Goal: Task Accomplishment & Management: Manage account settings

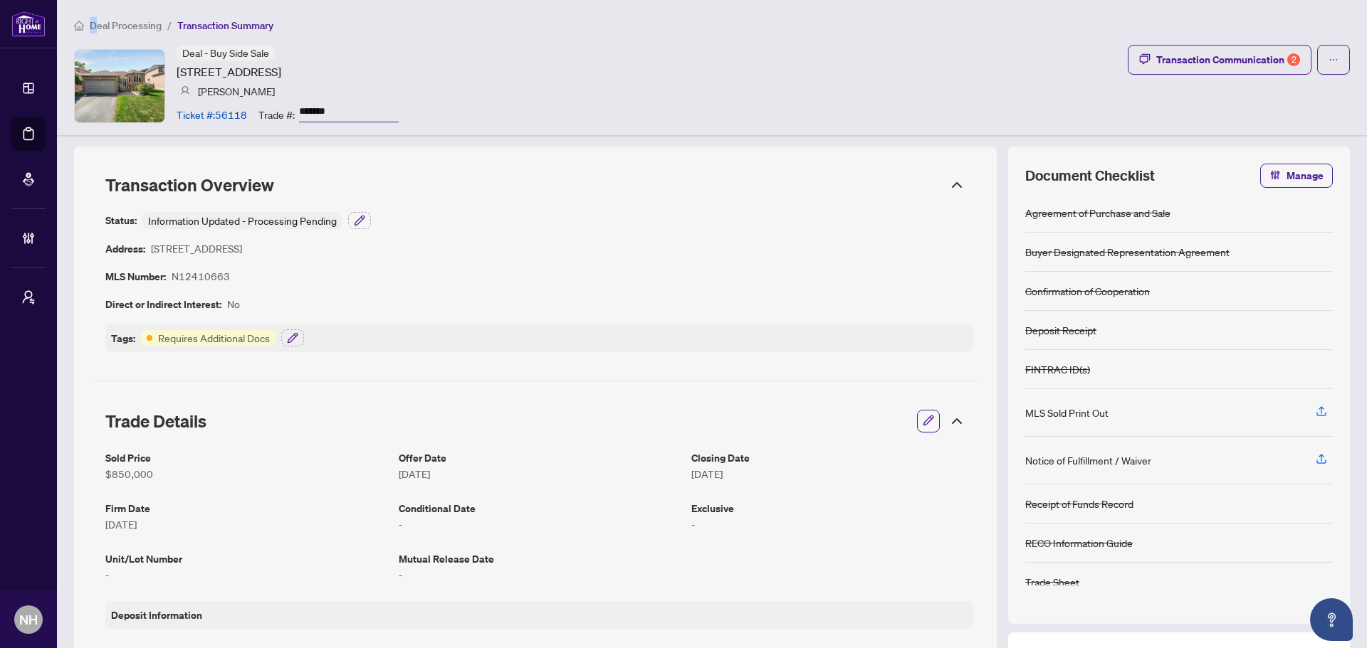
click at [93, 22] on span "Deal Processing" at bounding box center [126, 25] width 72 height 13
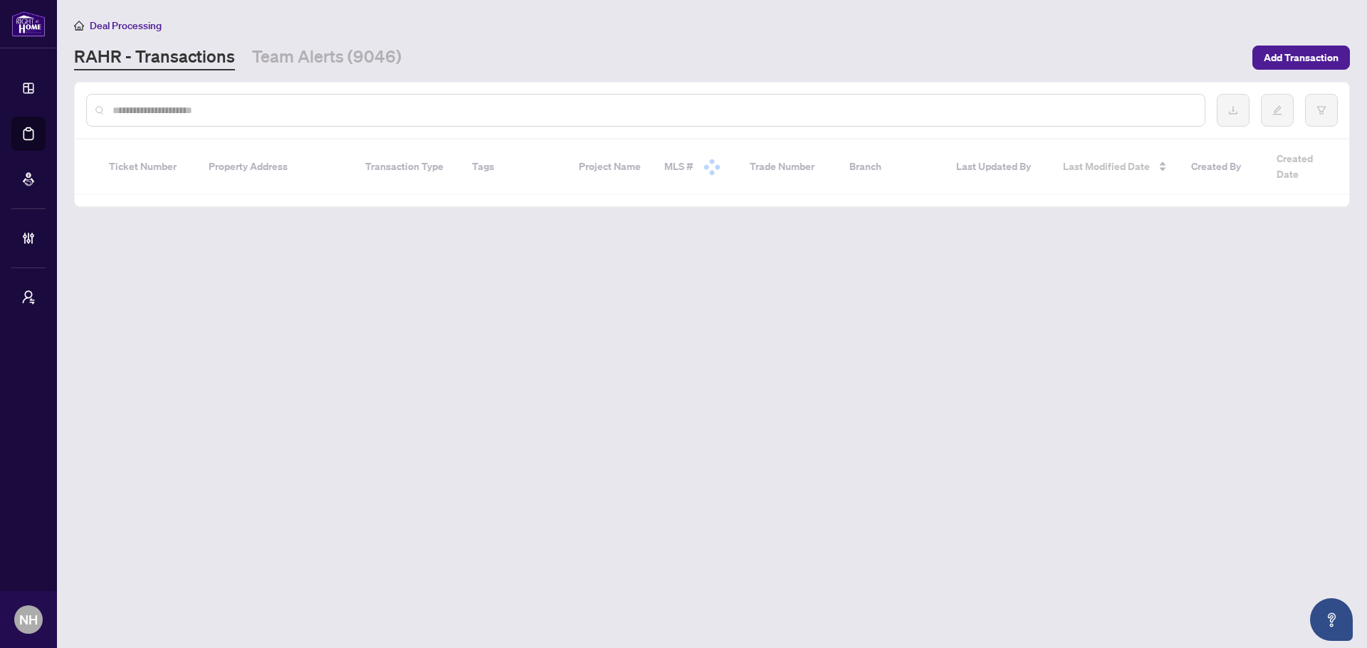
click at [199, 111] on input "text" at bounding box center [652, 110] width 1081 height 16
paste input "**********"
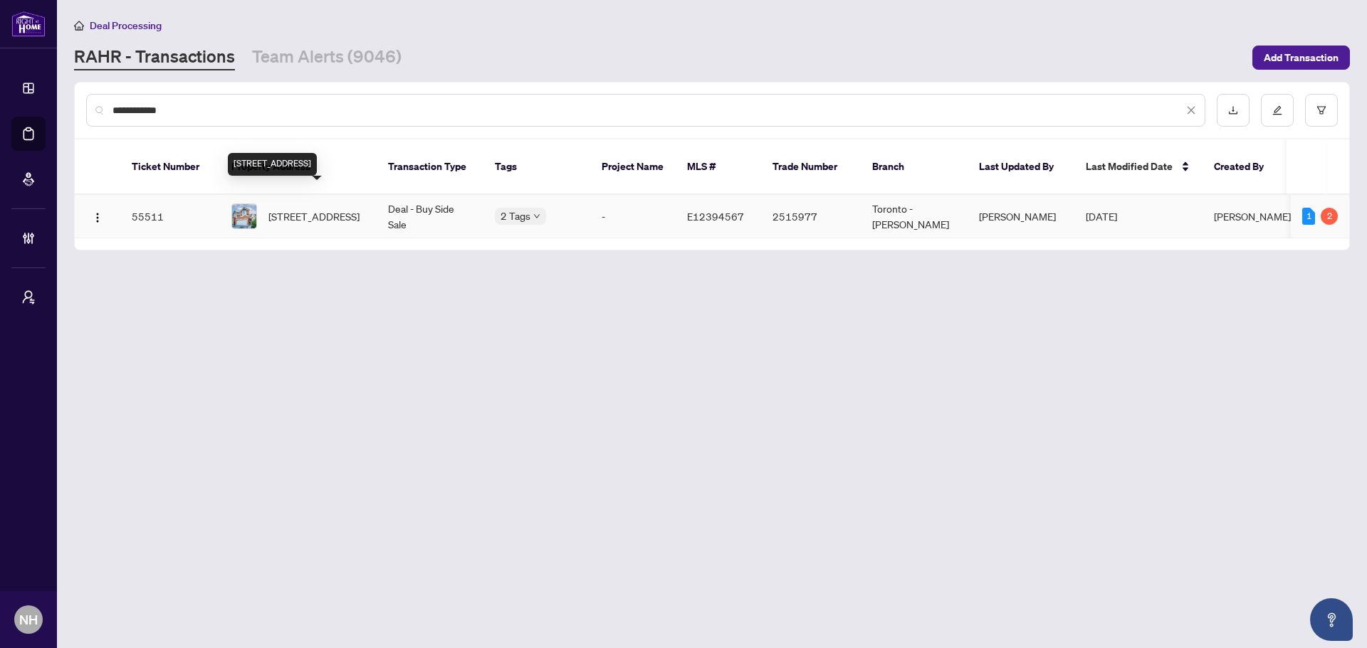
click at [326, 209] on span "113 Bach Ave, Whitby, Ontario L1R 2P8, Canada" at bounding box center [313, 217] width 91 height 16
drag, startPoint x: 269, startPoint y: 107, endPoint x: -46, endPoint y: 115, distance: 314.7
click at [0, 115] on html "**********" at bounding box center [683, 324] width 1367 height 648
paste input "********"
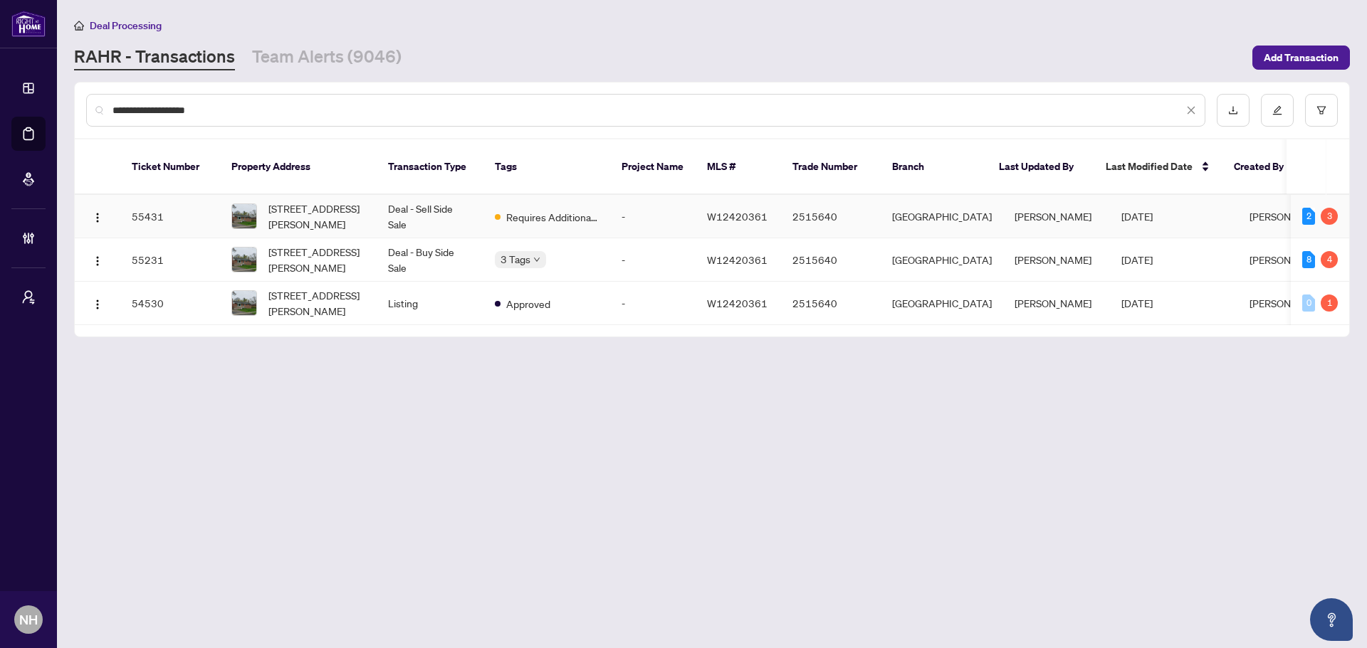
type input "**********"
click at [329, 201] on span "253 Hampton Heath Rd, Burlington, Ontario L7L 4P4, Canada" at bounding box center [316, 216] width 97 height 31
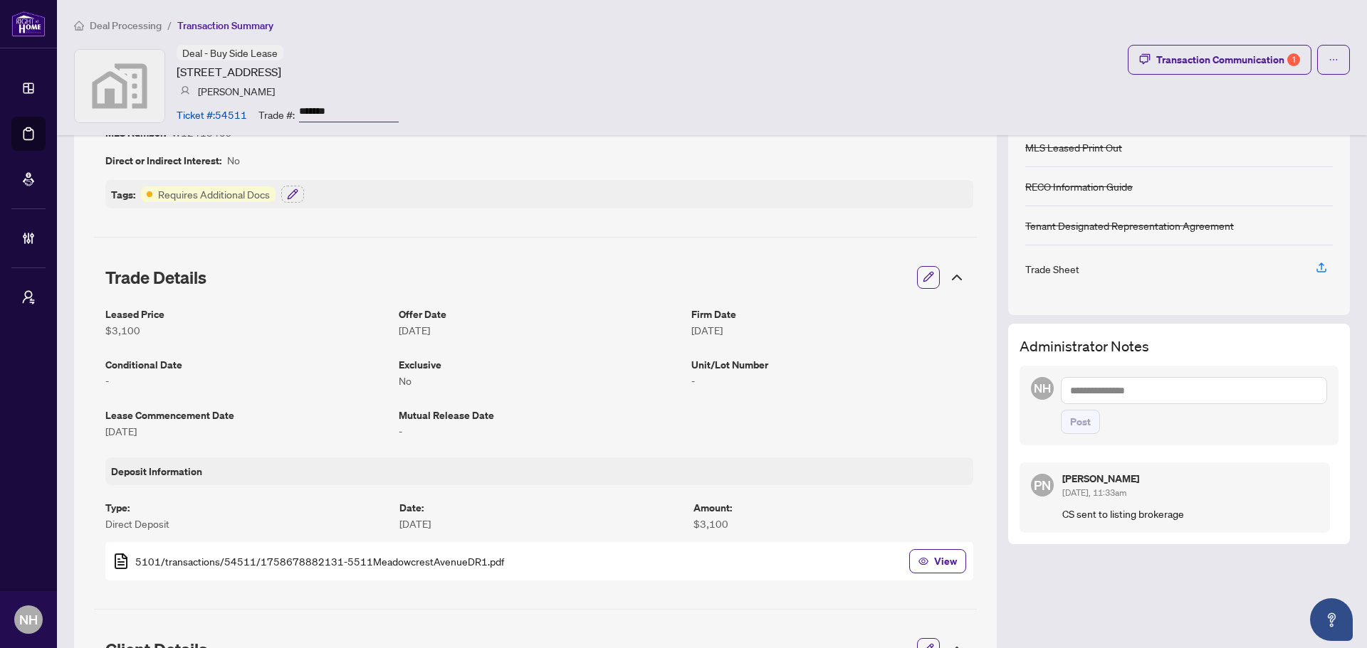
scroll to position [71, 0]
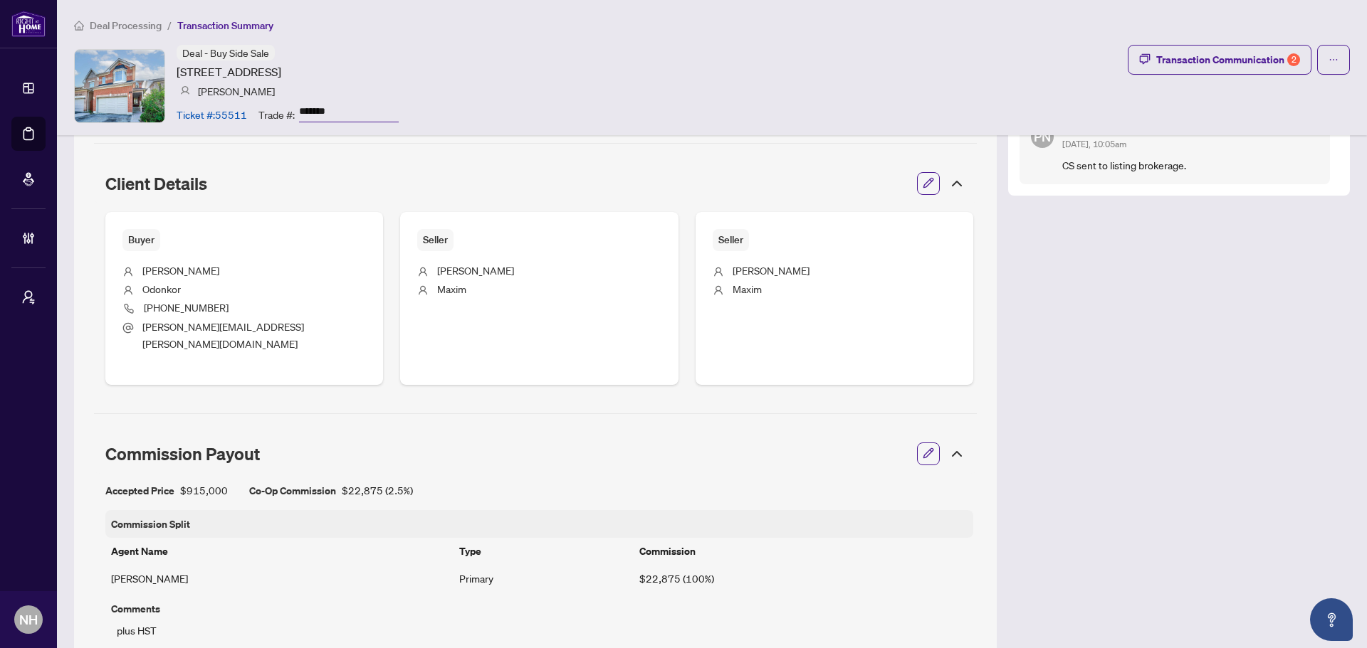
scroll to position [427, 0]
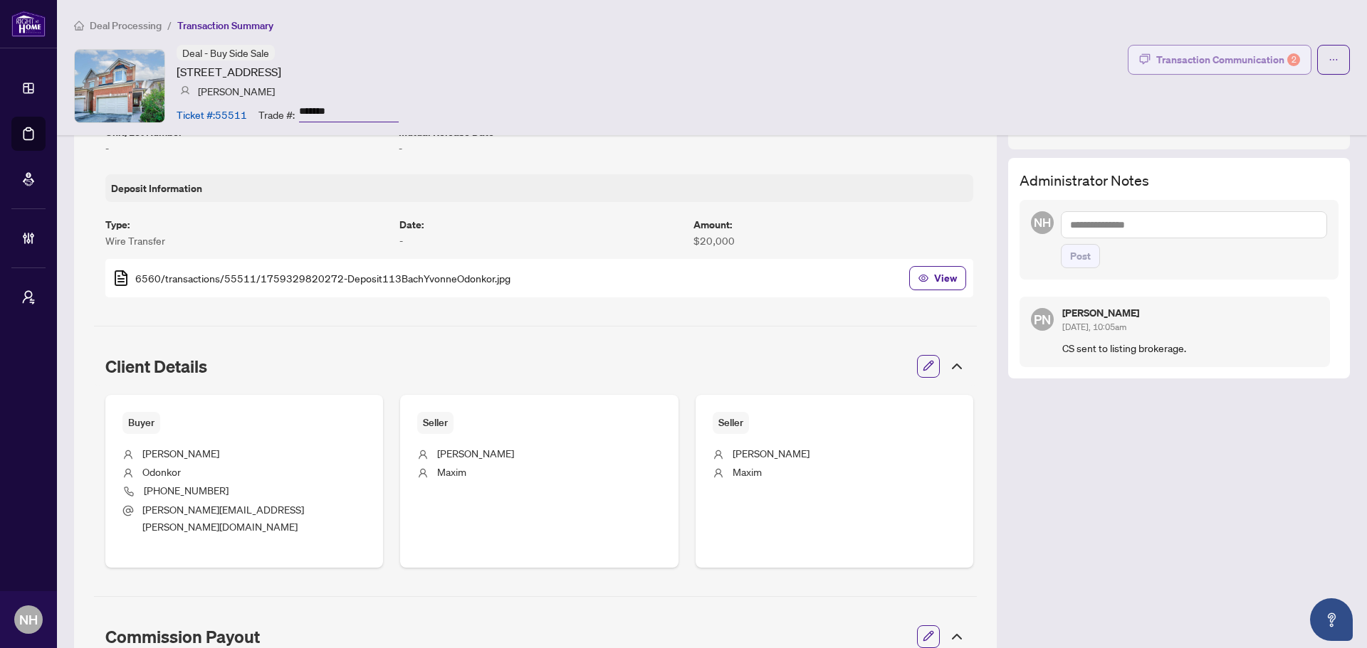
click at [1170, 58] on div "Transaction Communication 2" at bounding box center [1228, 59] width 144 height 23
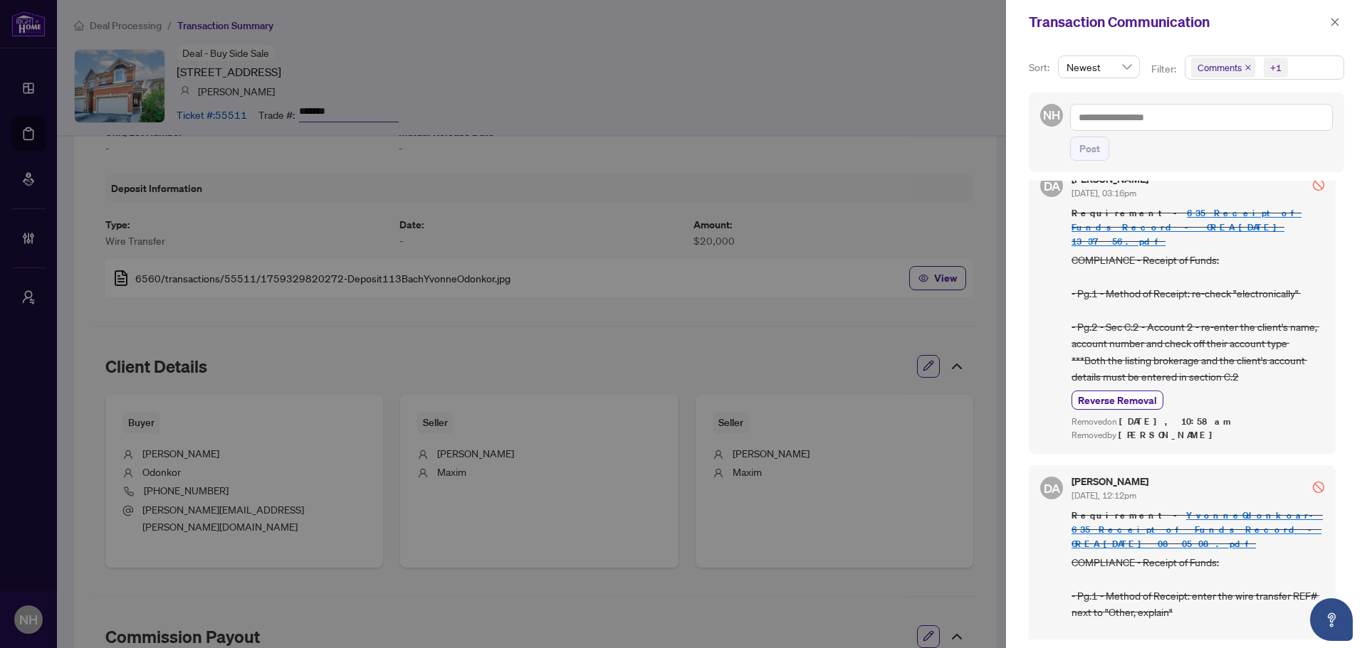
scroll to position [71, 0]
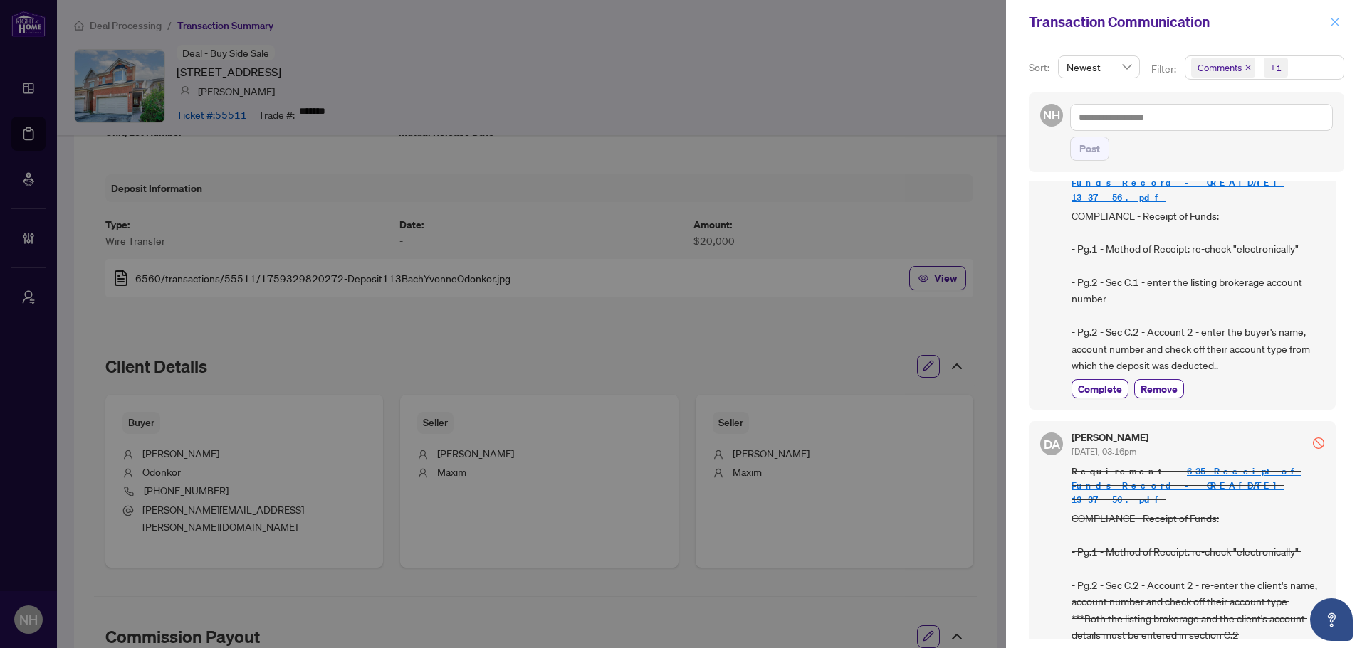
click at [1328, 23] on button "button" at bounding box center [1334, 22] width 19 height 17
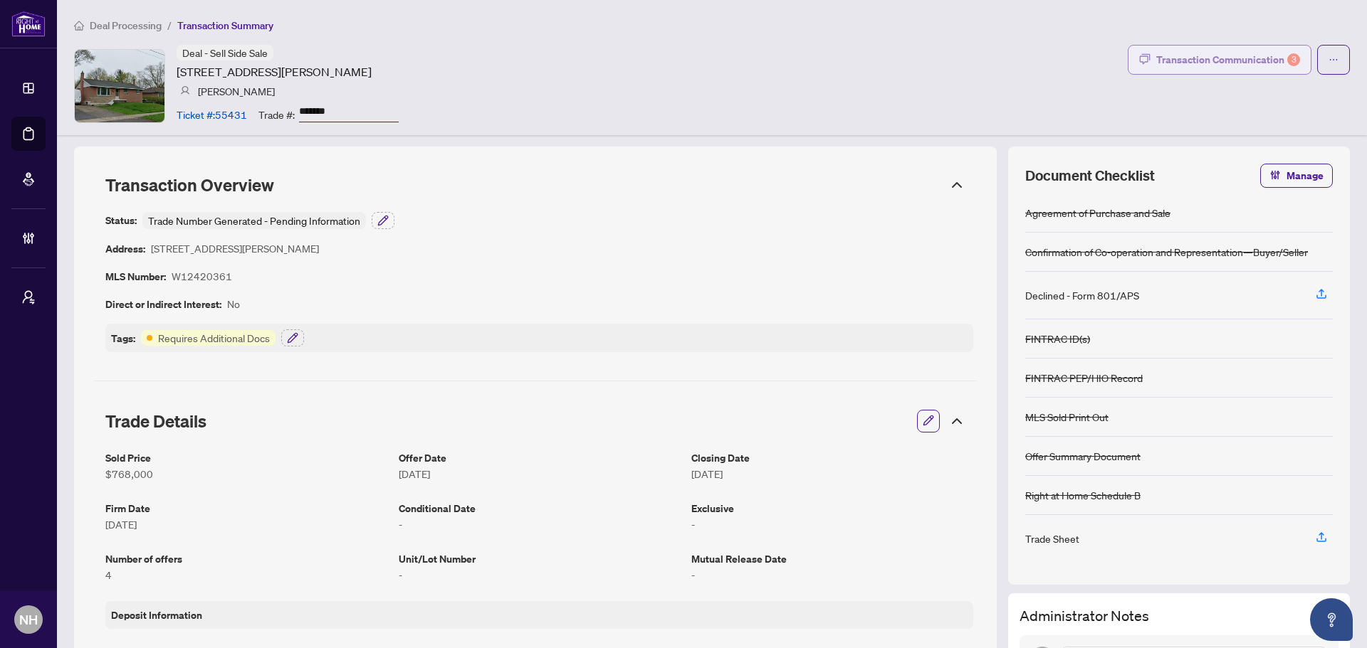
click at [1165, 68] on div "Transaction Communication 3" at bounding box center [1228, 59] width 144 height 23
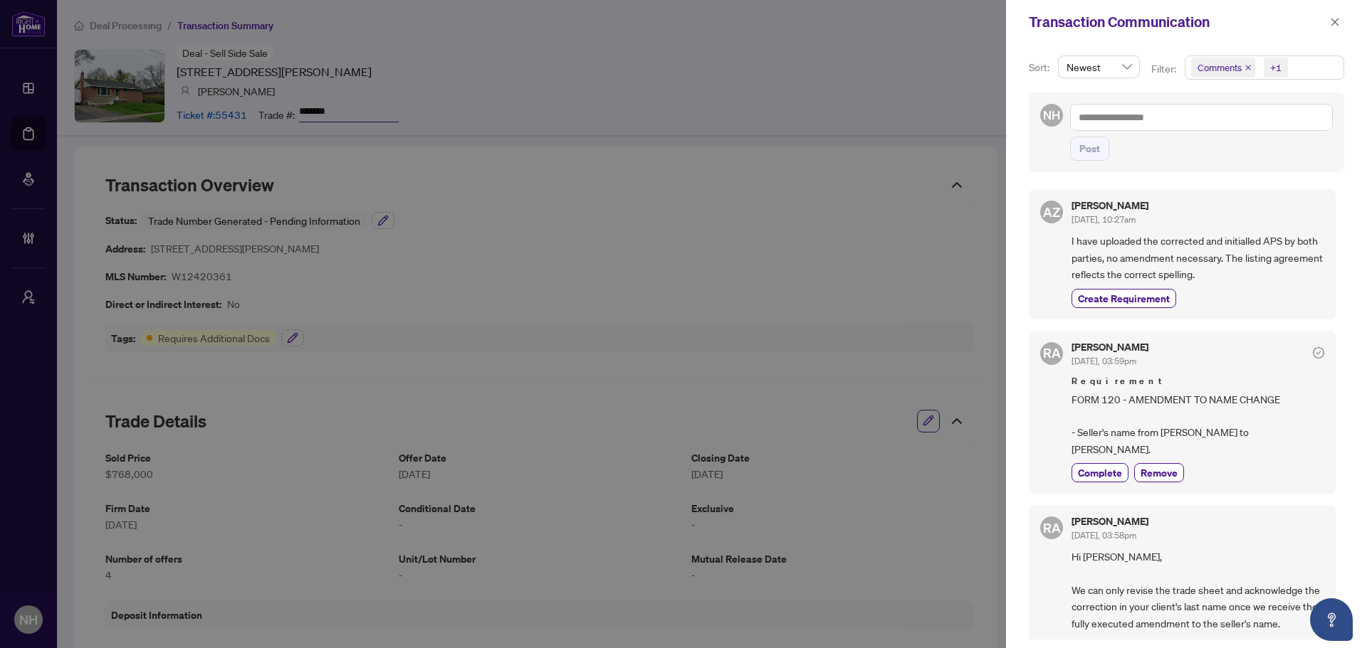
click at [1248, 68] on icon "close" at bounding box center [1247, 67] width 7 height 7
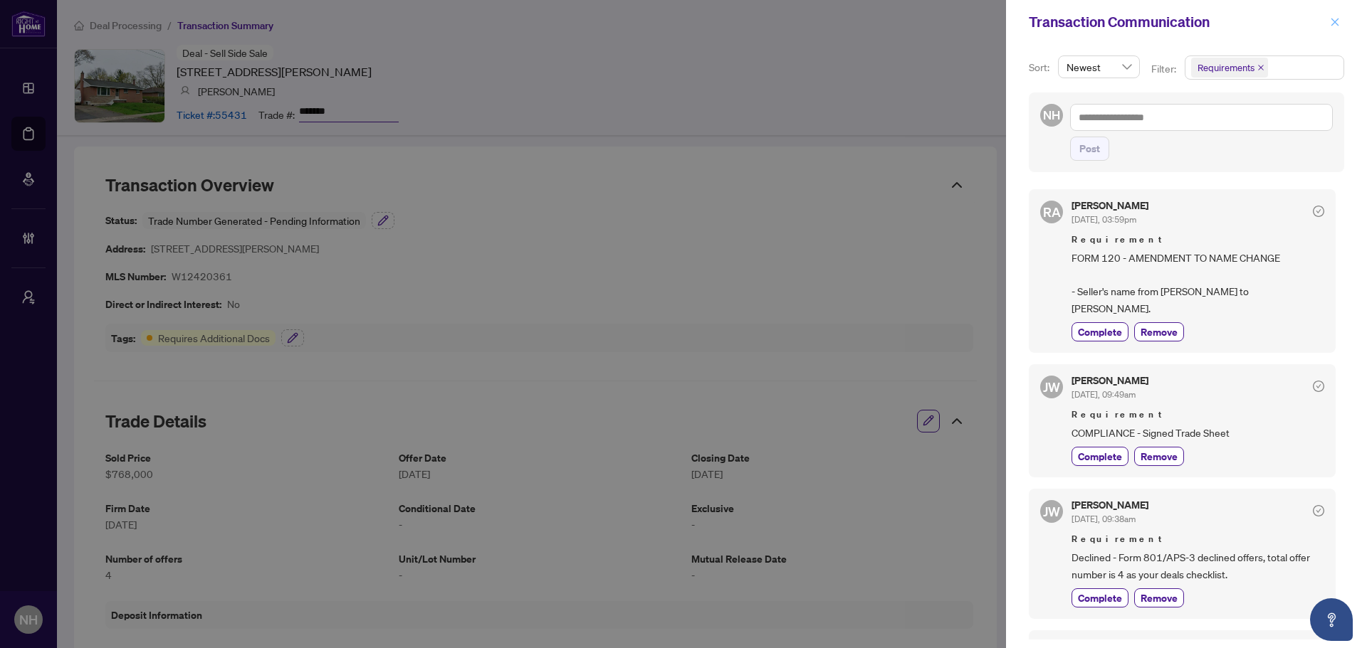
click at [1340, 24] on button "button" at bounding box center [1334, 22] width 19 height 17
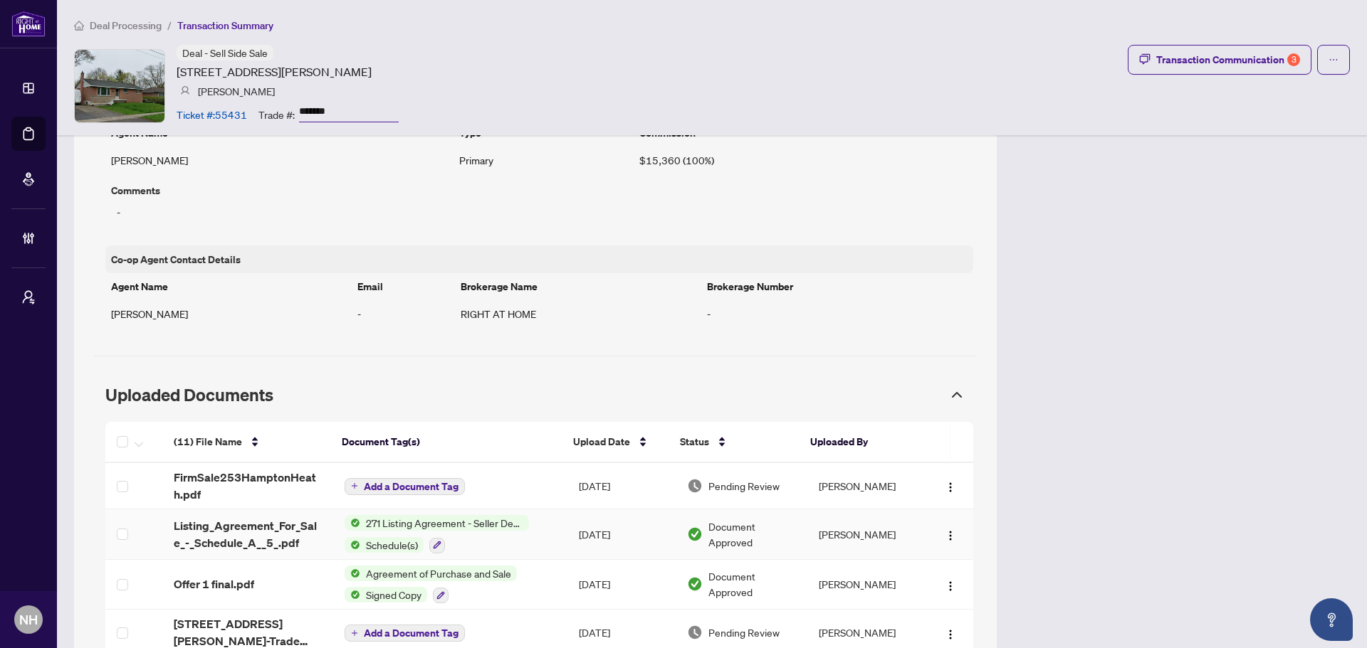
scroll to position [1139, 0]
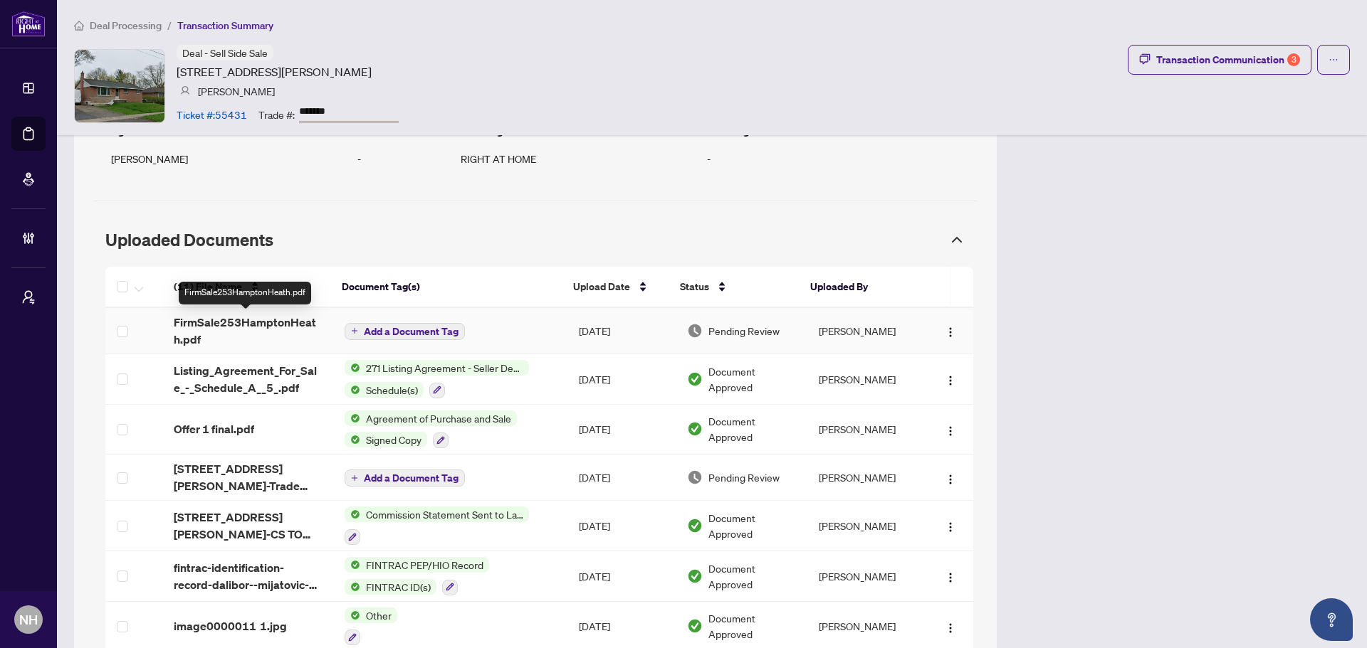
click at [230, 332] on span "FirmSale253HamptonHeath.pdf" at bounding box center [247, 331] width 147 height 34
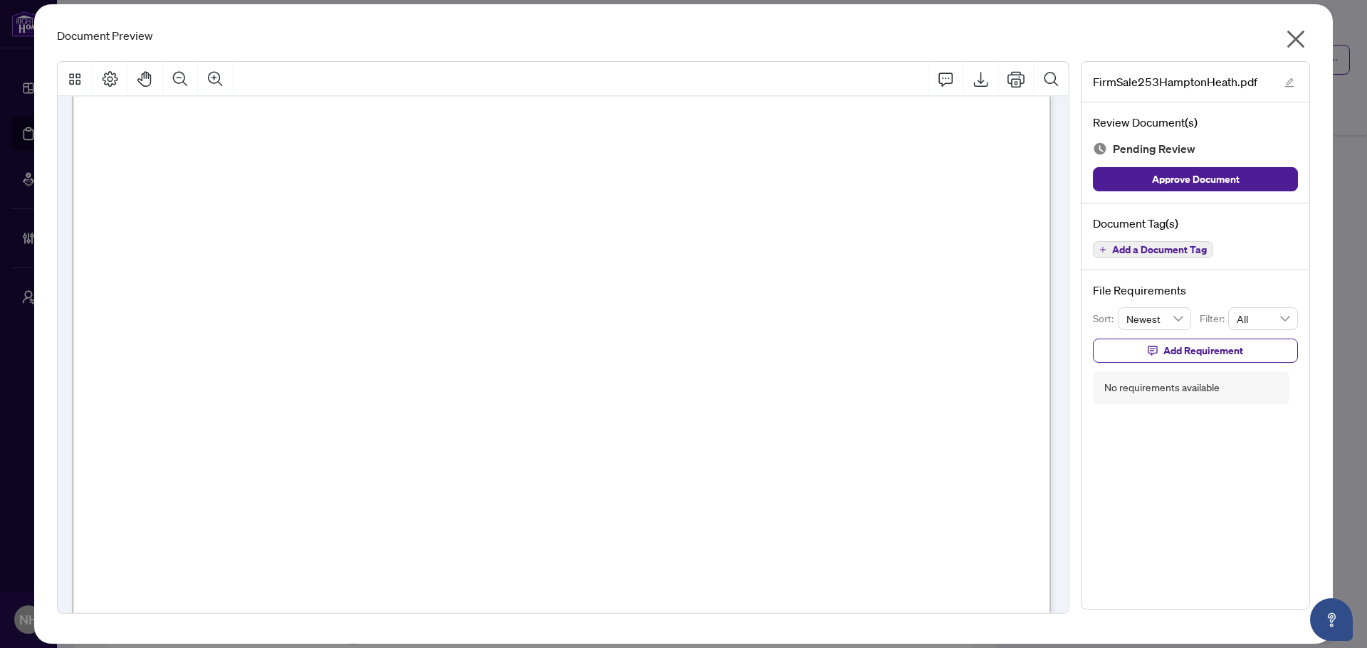
scroll to position [7687, 0]
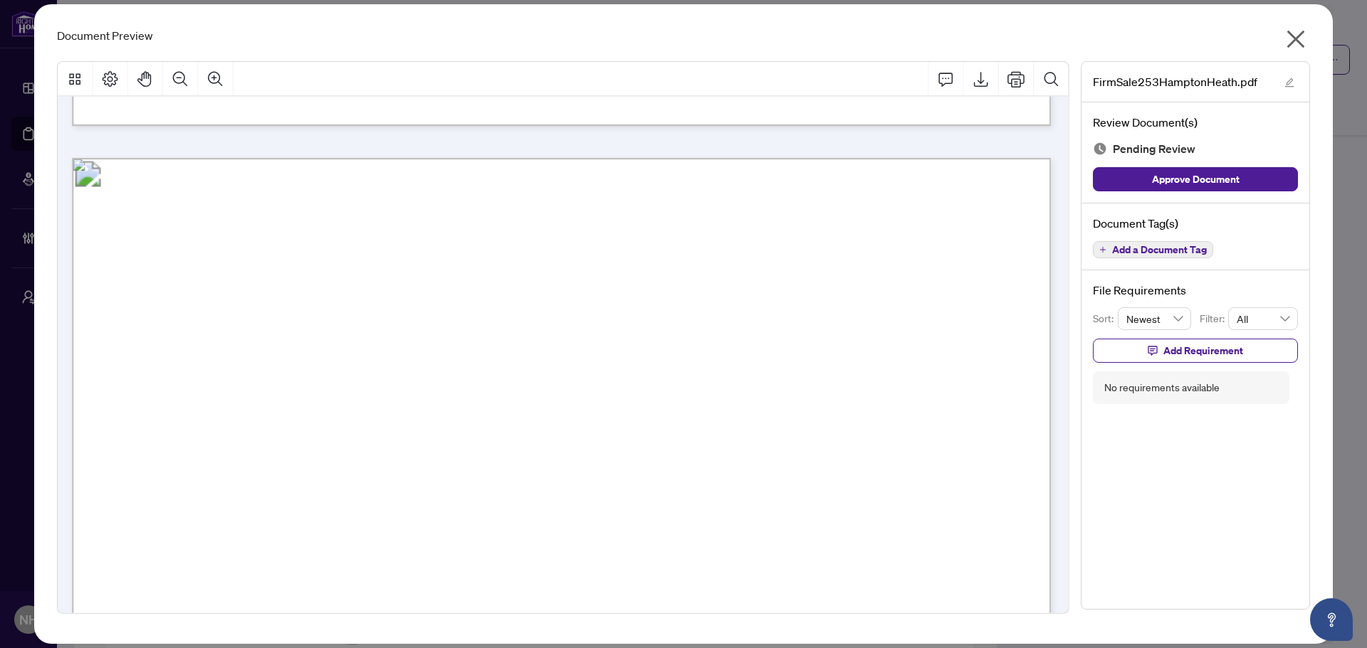
click at [1293, 42] on icon "close" at bounding box center [1296, 40] width 18 height 18
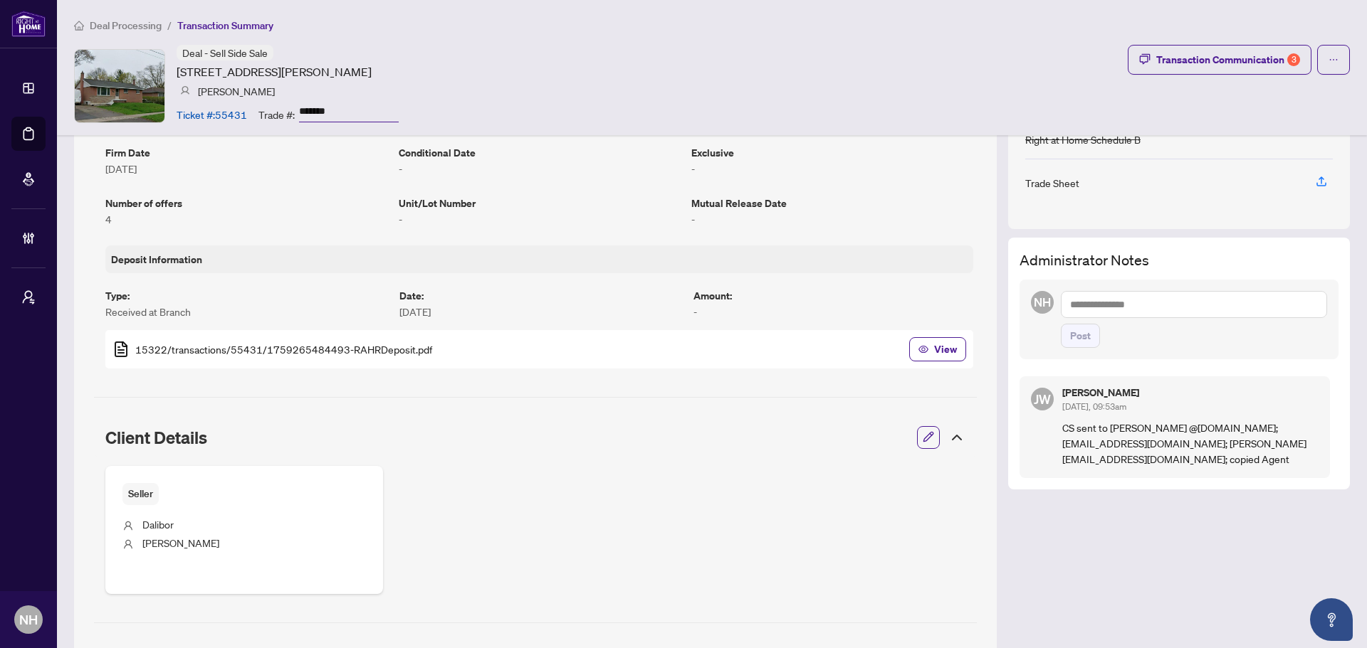
scroll to position [0, 0]
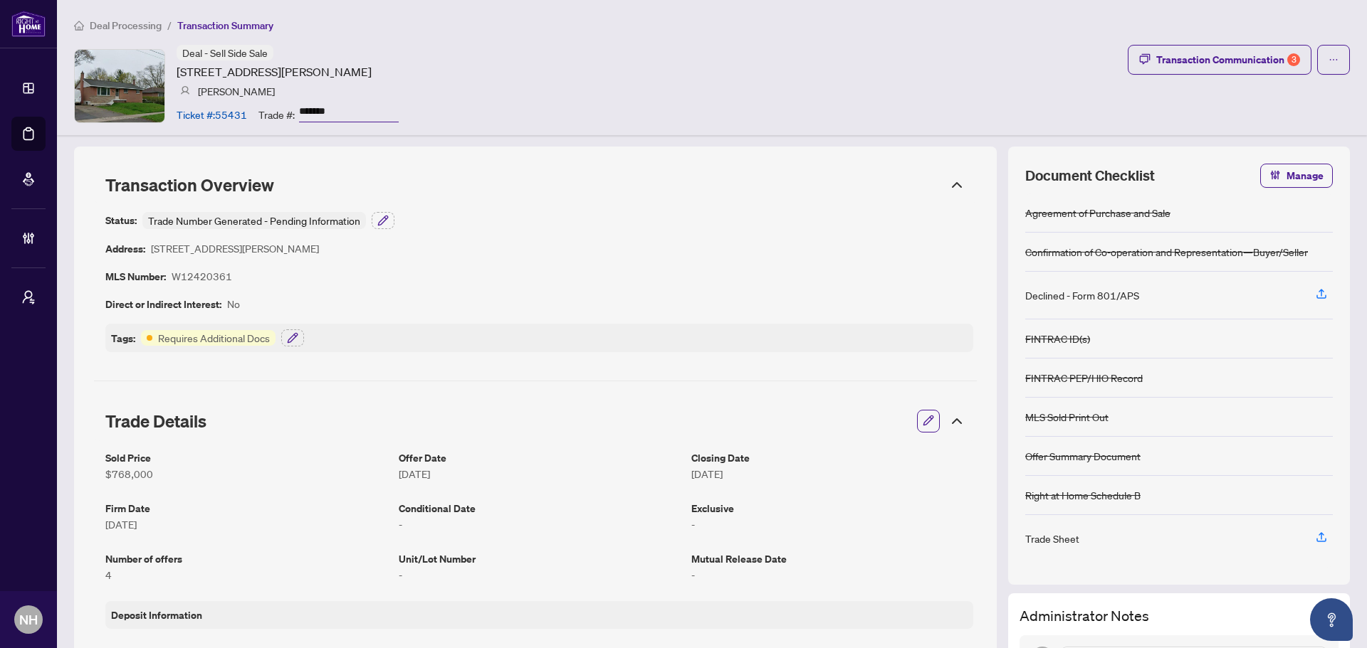
click at [1054, 42] on div "Deal Processing / Transaction Summary Deal - Sell Side Sale 253 Hampton Heath R…" at bounding box center [712, 67] width 1310 height 135
